Goal: Task Accomplishment & Management: Manage account settings

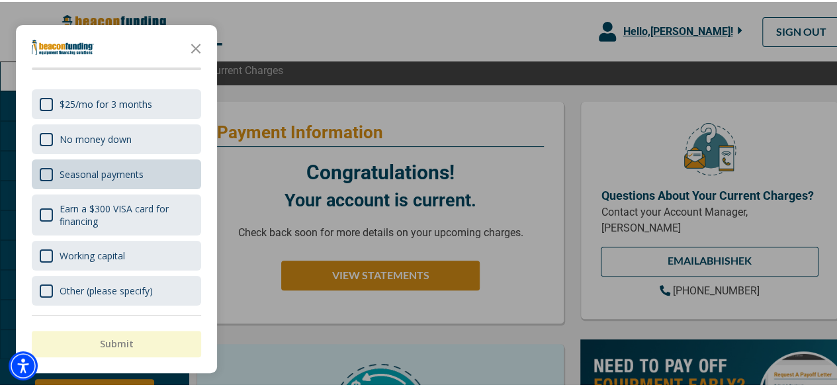
scroll to position [132, 0]
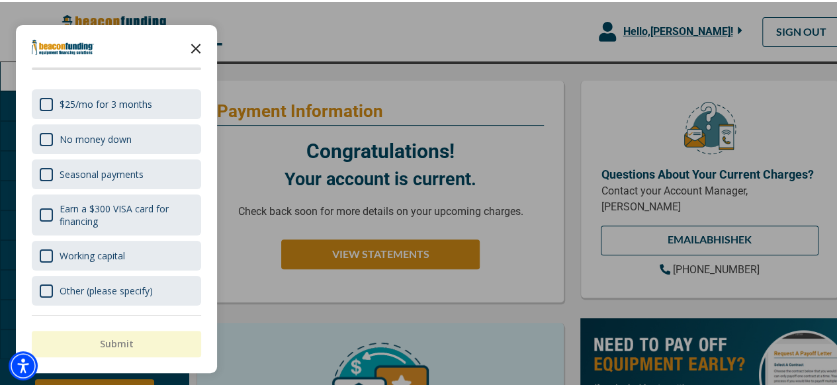
click at [188, 46] on icon "Close the survey" at bounding box center [196, 45] width 26 height 26
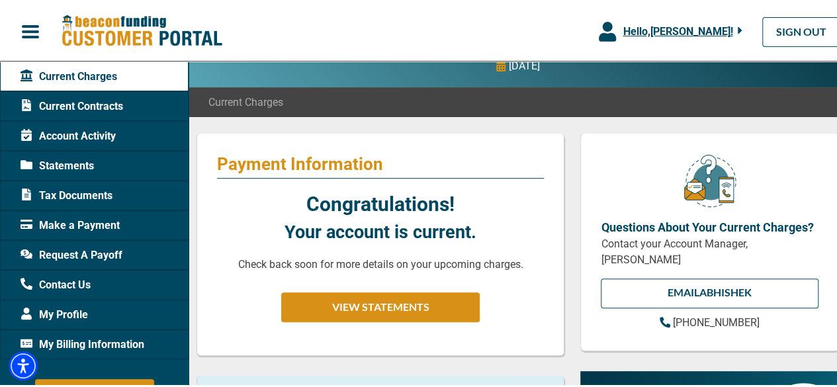
scroll to position [0, 0]
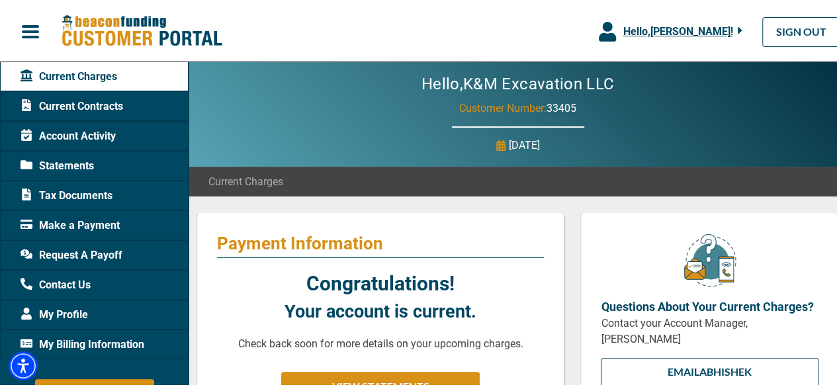
click at [93, 103] on span "Current Contracts" at bounding box center [72, 105] width 103 height 16
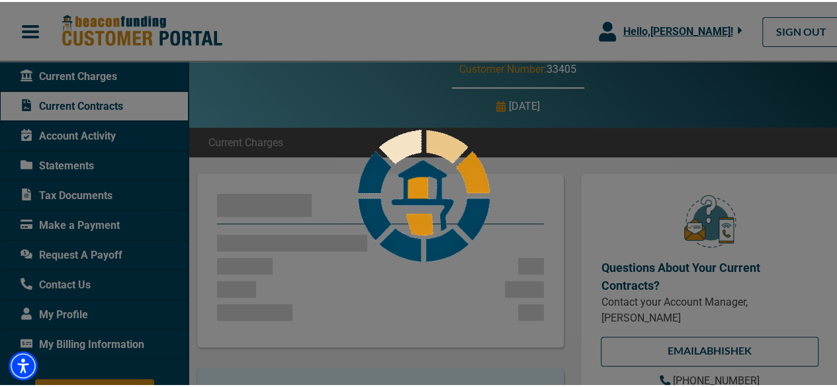
scroll to position [132, 0]
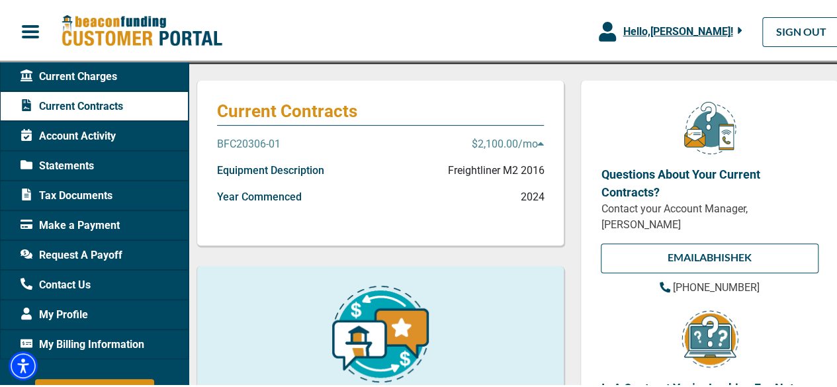
click at [510, 141] on p "$2,100.00 /mo" at bounding box center [507, 142] width 73 height 16
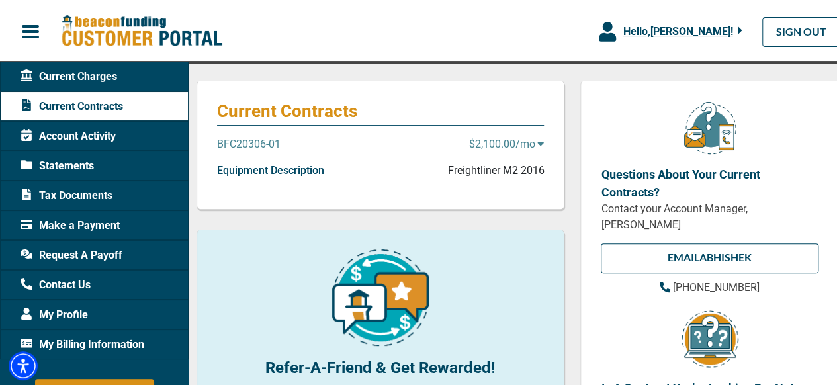
click at [511, 142] on p "$2,100.00 /mo" at bounding box center [506, 142] width 75 height 16
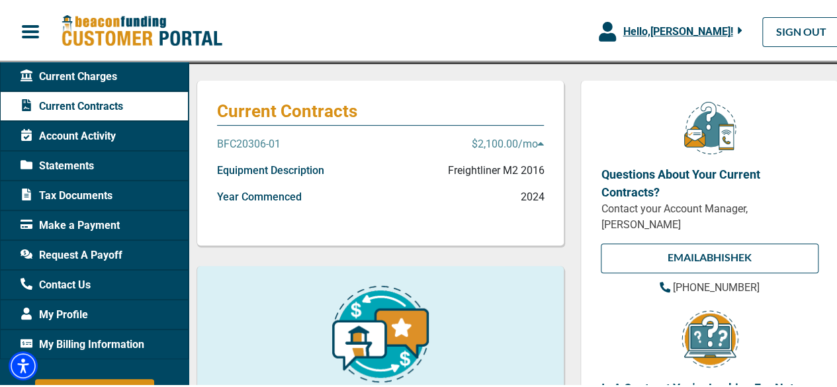
click at [97, 224] on span "Make a Payment" at bounding box center [70, 224] width 99 height 16
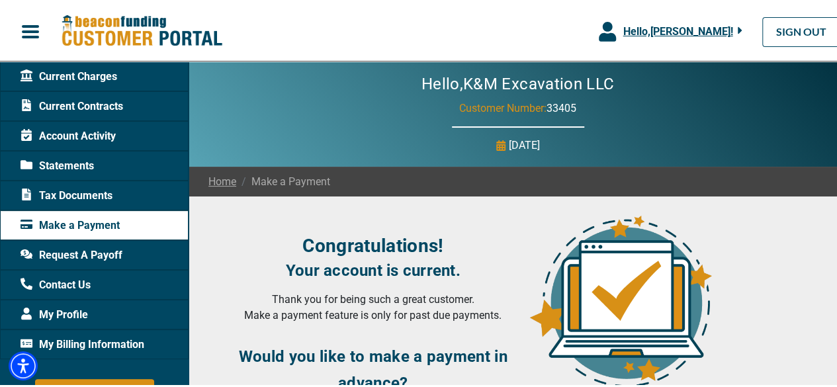
click at [497, 146] on div "[DATE]" at bounding box center [519, 144] width 44 height 16
click at [497, 142] on icon at bounding box center [501, 143] width 9 height 11
click at [130, 252] on div "Request A Payoff" at bounding box center [94, 253] width 189 height 30
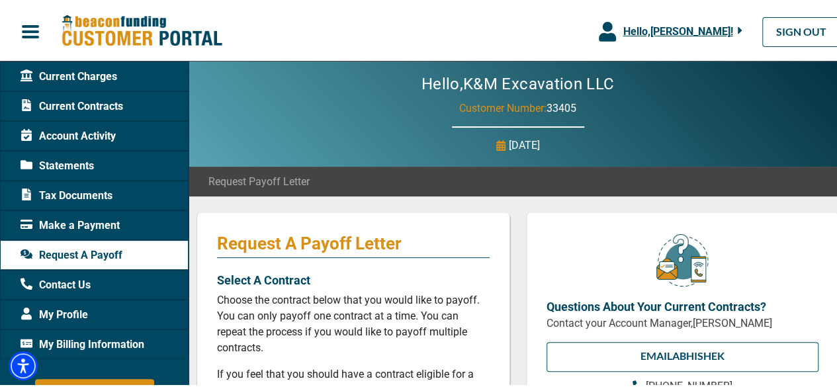
click at [32, 27] on span "button" at bounding box center [31, 30] width 20 height 20
